Goal: Task Accomplishment & Management: Manage account settings

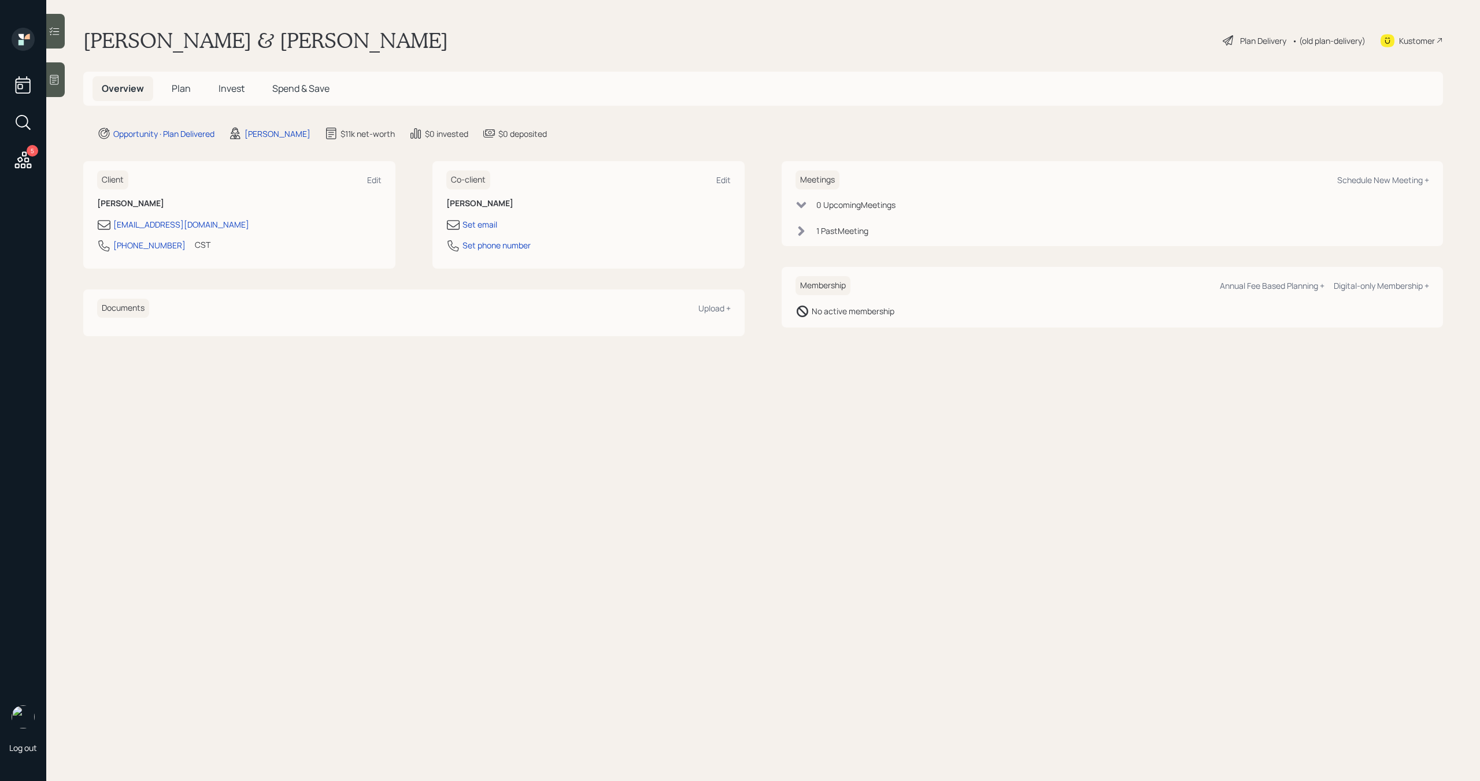
click at [181, 96] on h5 "Plan" at bounding box center [181, 88] width 38 height 25
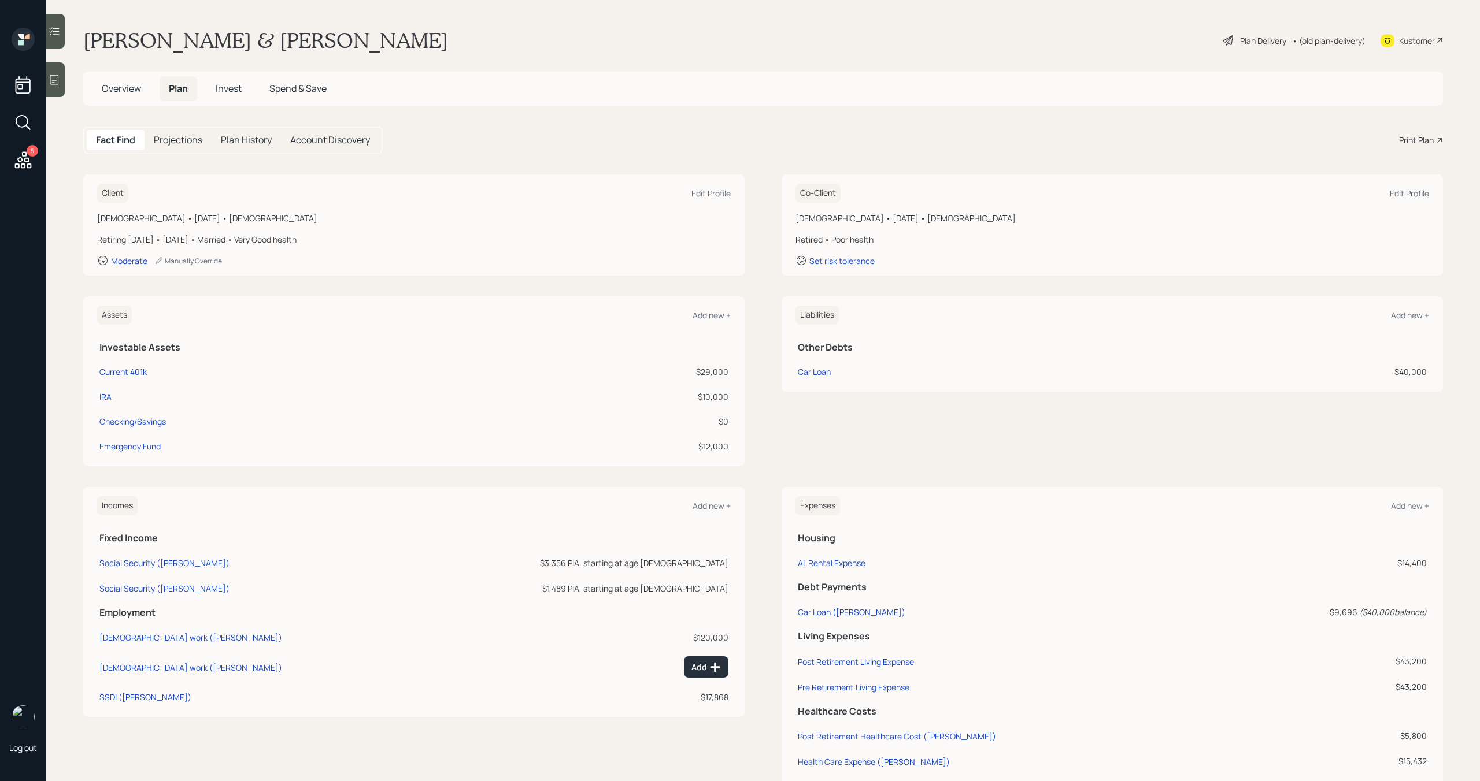
click at [1413, 145] on div "Print Plan" at bounding box center [1416, 140] width 35 height 12
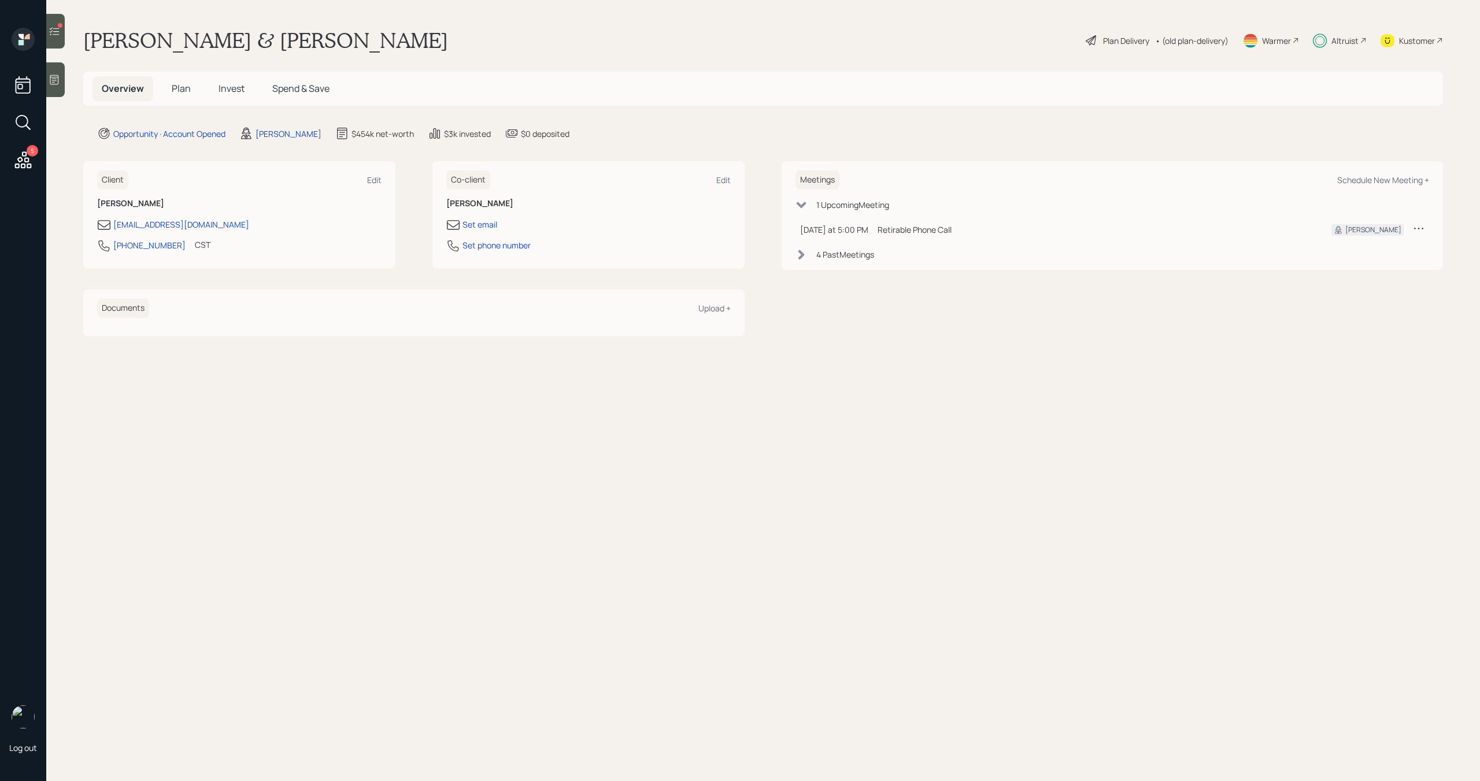
click at [225, 92] on span "Invest" at bounding box center [231, 88] width 26 height 13
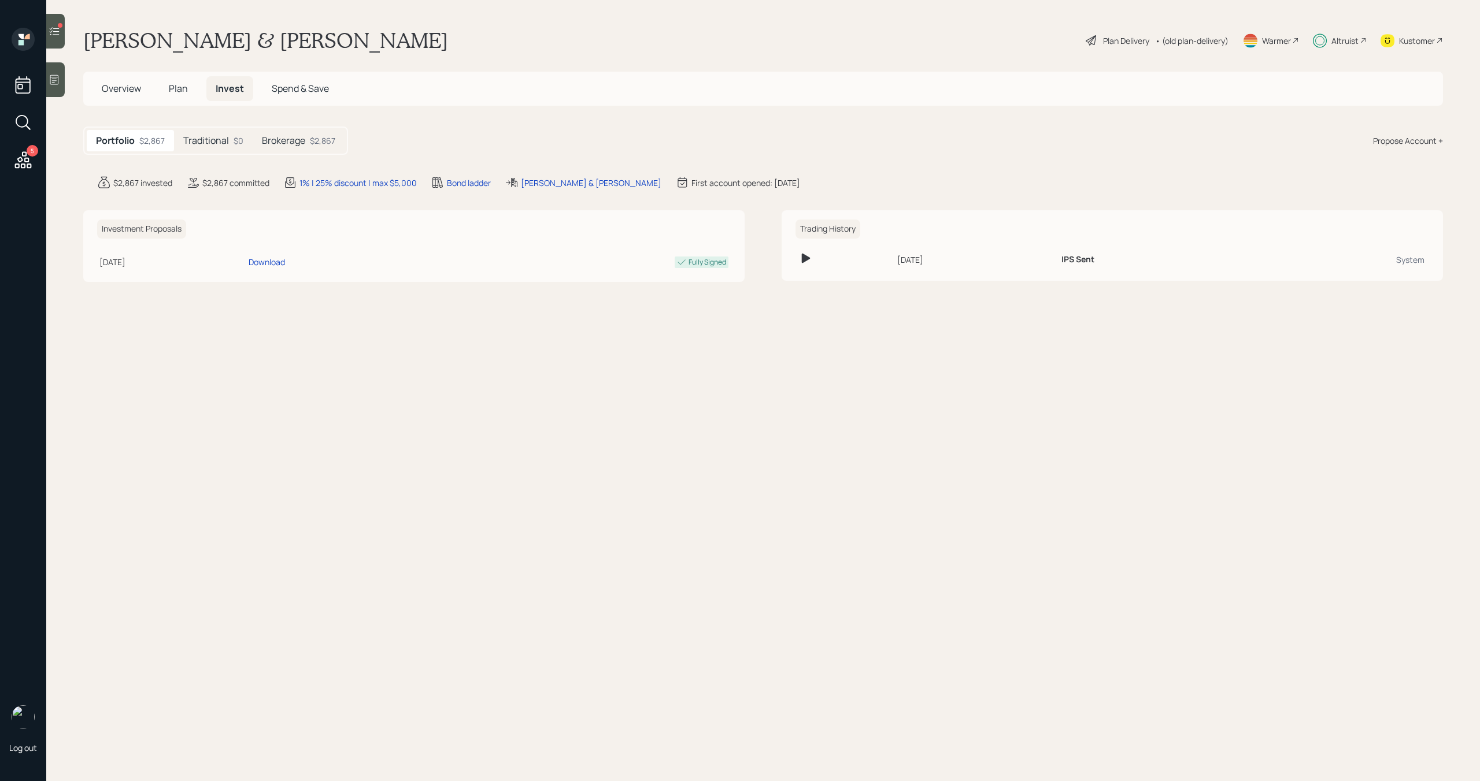
click at [227, 149] on div "Traditional $0" at bounding box center [213, 140] width 79 height 21
